Goal: Communication & Community: Ask a question

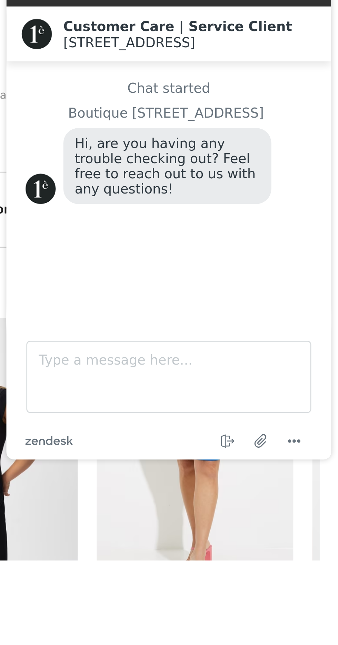
scroll to position [66, 0]
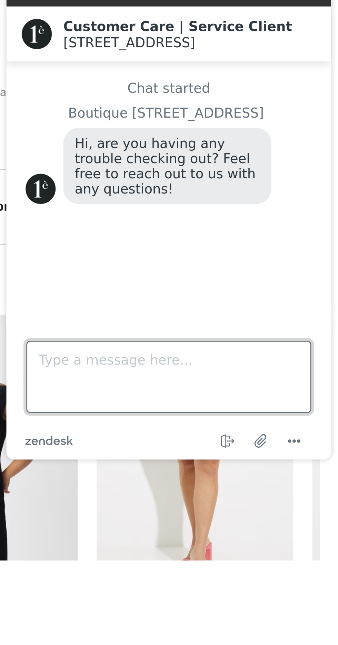
click at [71, 95] on textarea "Type a message here..." at bounding box center [55, 93] width 103 height 26
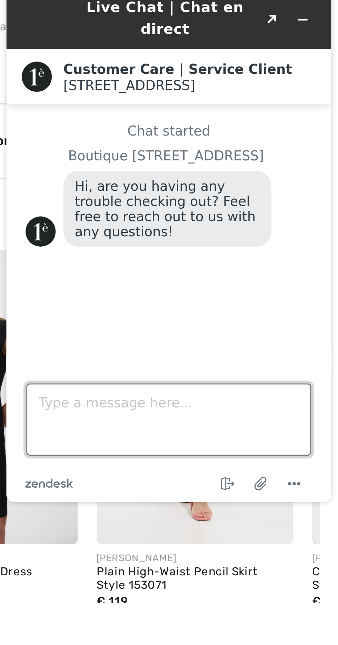
scroll to position [134, 0]
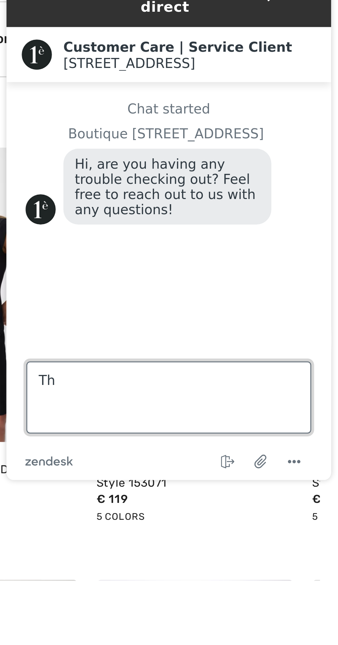
type textarea "T"
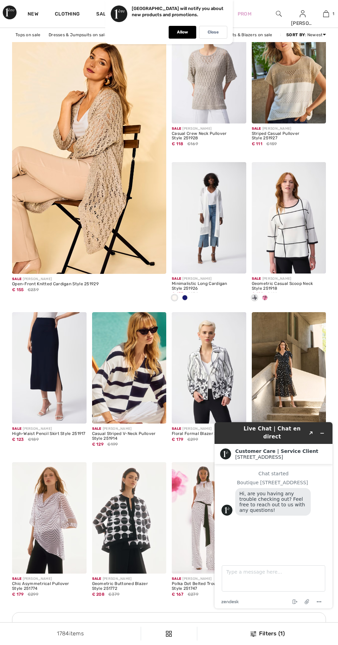
scroll to position [1313, 0]
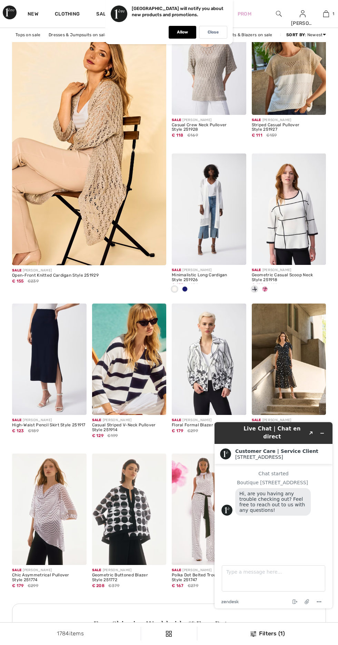
click at [270, 535] on div "Chat started Boutique 1ère Avenue Hi, are you having any trouble checking out? …" at bounding box center [273, 509] width 104 height 76
click at [266, 572] on textarea "Type a message here..." at bounding box center [273, 578] width 103 height 26
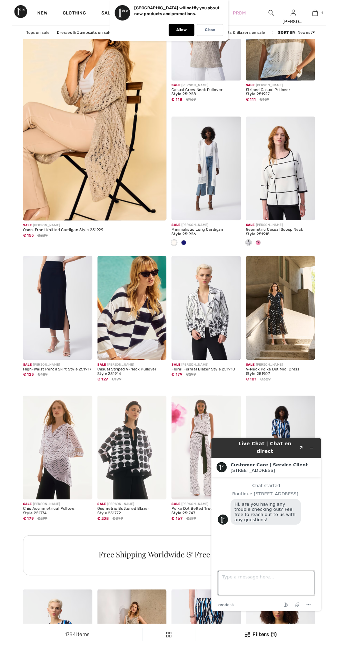
scroll to position [1380, 0]
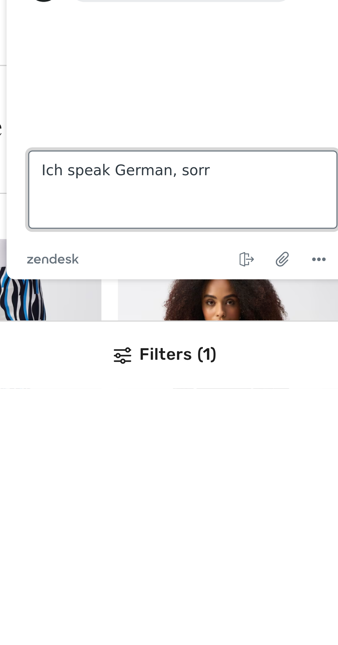
type textarea "Ich speak German, sorry"
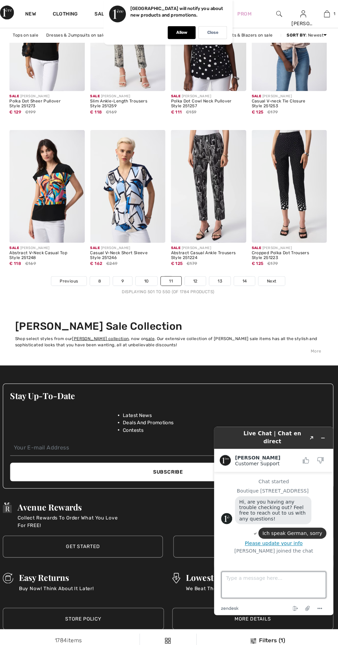
scroll to position [2145, 0]
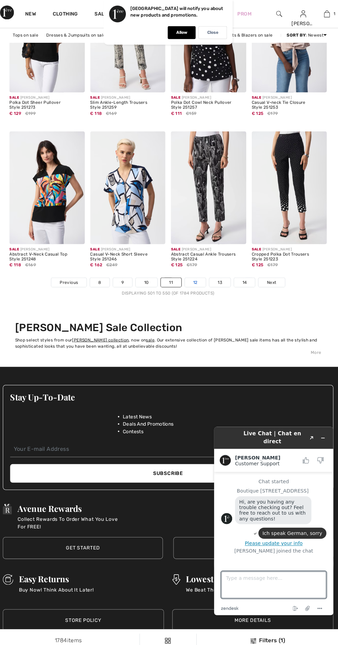
click at [195, 278] on link "12" at bounding box center [196, 279] width 21 height 9
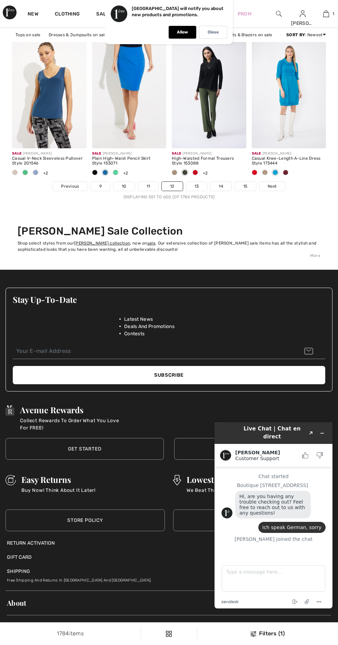
scroll to position [2236, 0]
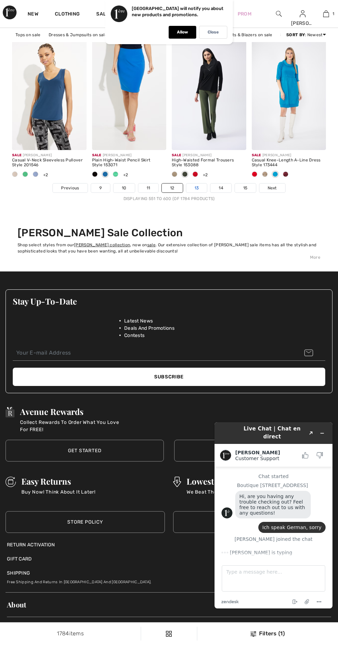
click at [196, 187] on link "13" at bounding box center [196, 187] width 21 height 9
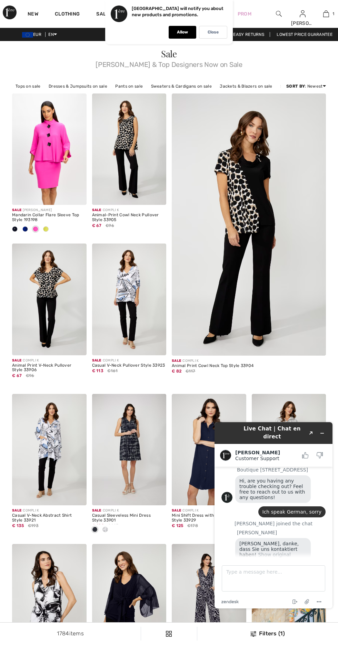
scroll to position [34, 0]
